Goal: Navigation & Orientation: Find specific page/section

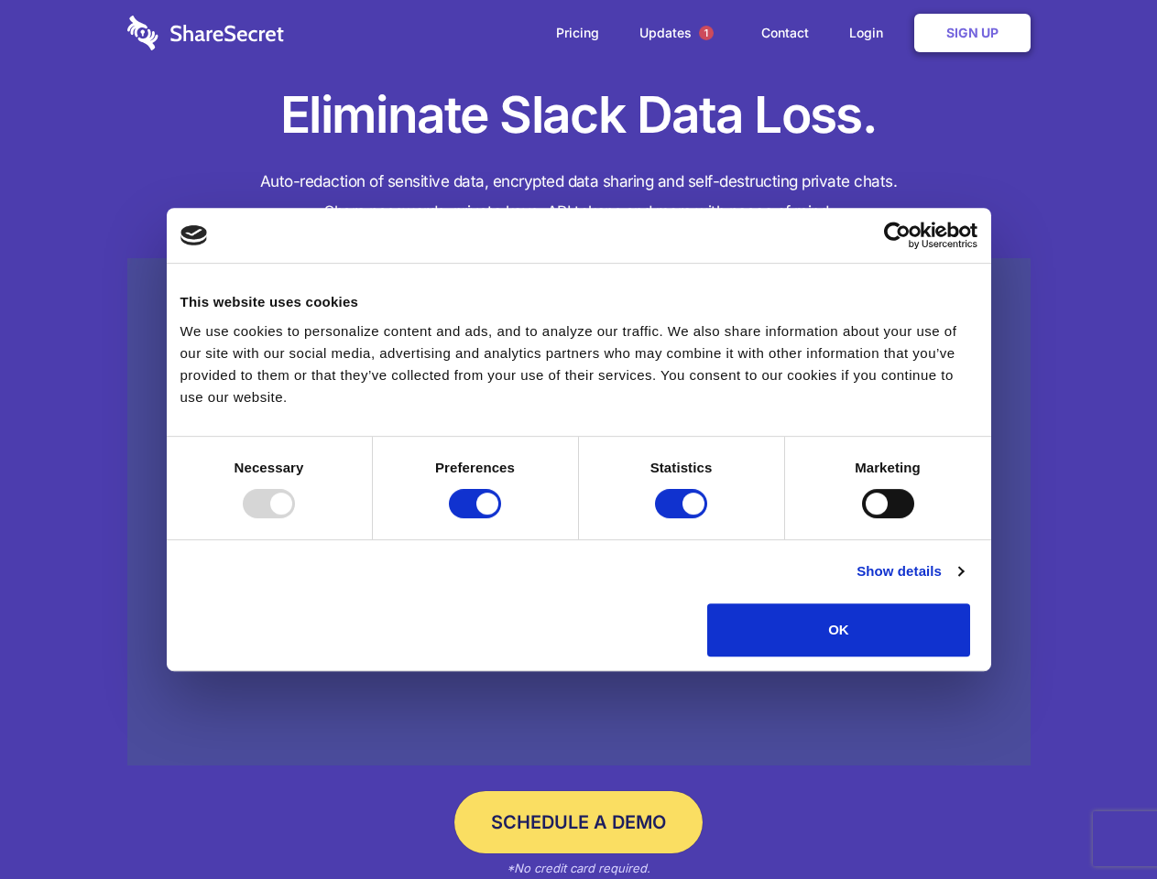
click at [295, 518] on div at bounding box center [269, 503] width 52 height 29
click at [501, 518] on input "Preferences" at bounding box center [475, 503] width 52 height 29
checkbox input "false"
click at [683, 518] on input "Statistics" at bounding box center [681, 503] width 52 height 29
checkbox input "false"
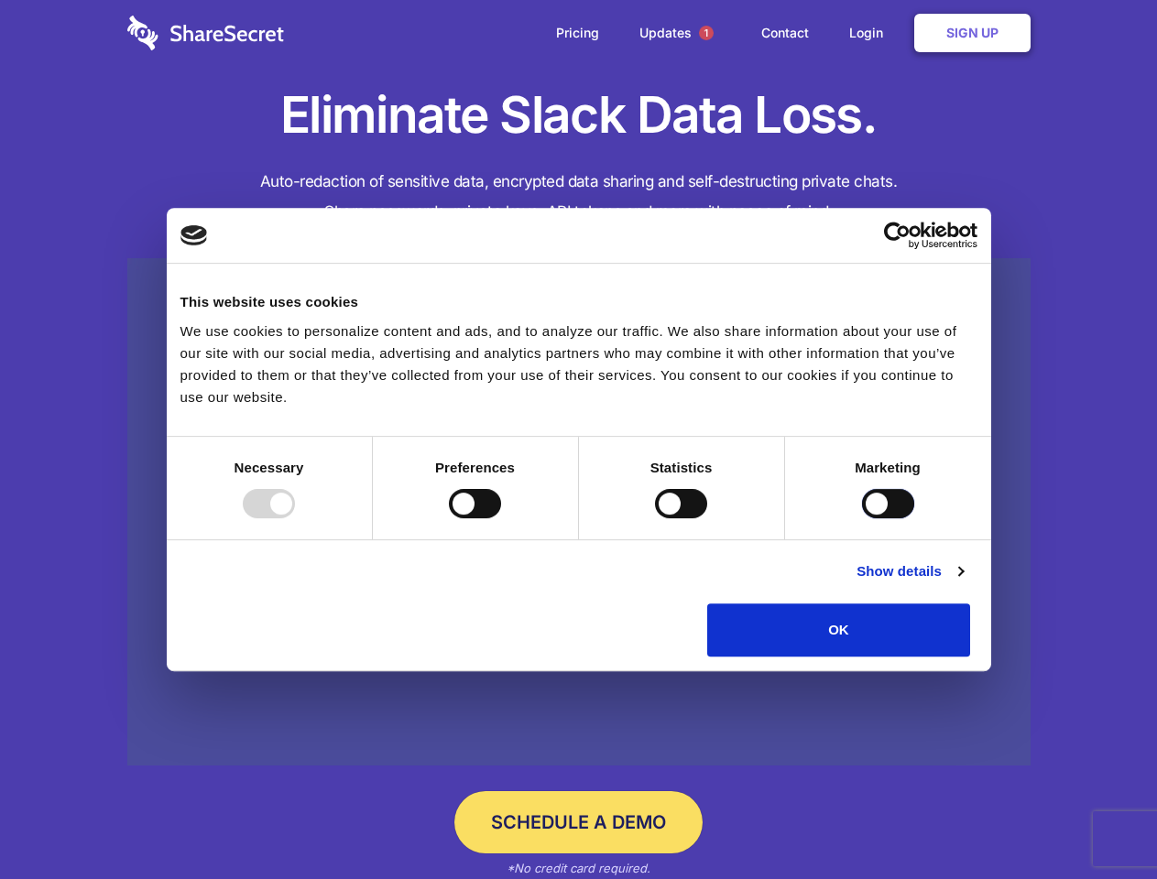
click at [862, 518] on input "Marketing" at bounding box center [888, 503] width 52 height 29
checkbox input "true"
click at [963, 582] on link "Show details" at bounding box center [909, 572] width 106 height 22
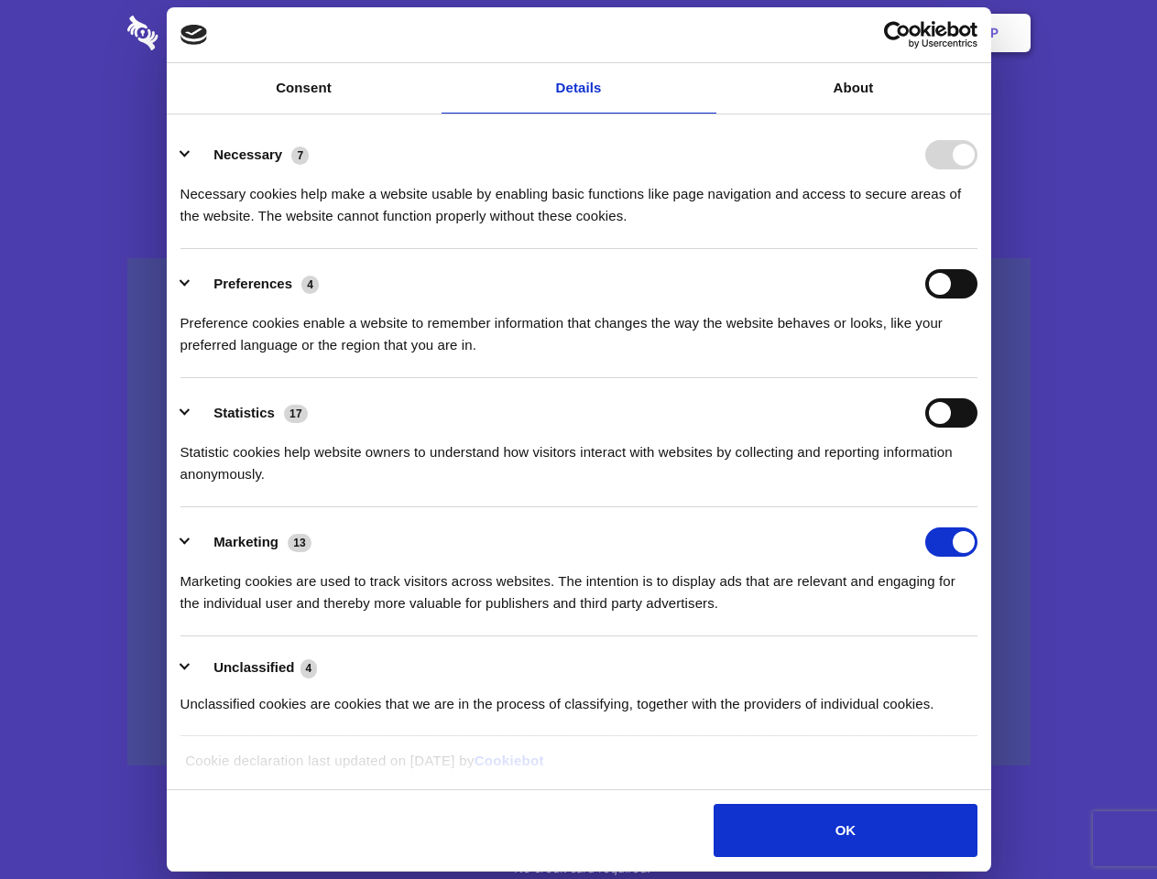
click at [977, 249] on li "Necessary 7 Necessary cookies help make a website usable by enabling basic func…" at bounding box center [578, 184] width 797 height 129
click at [705, 33] on span "1" at bounding box center [706, 33] width 15 height 15
